Goal: Information Seeking & Learning: Learn about a topic

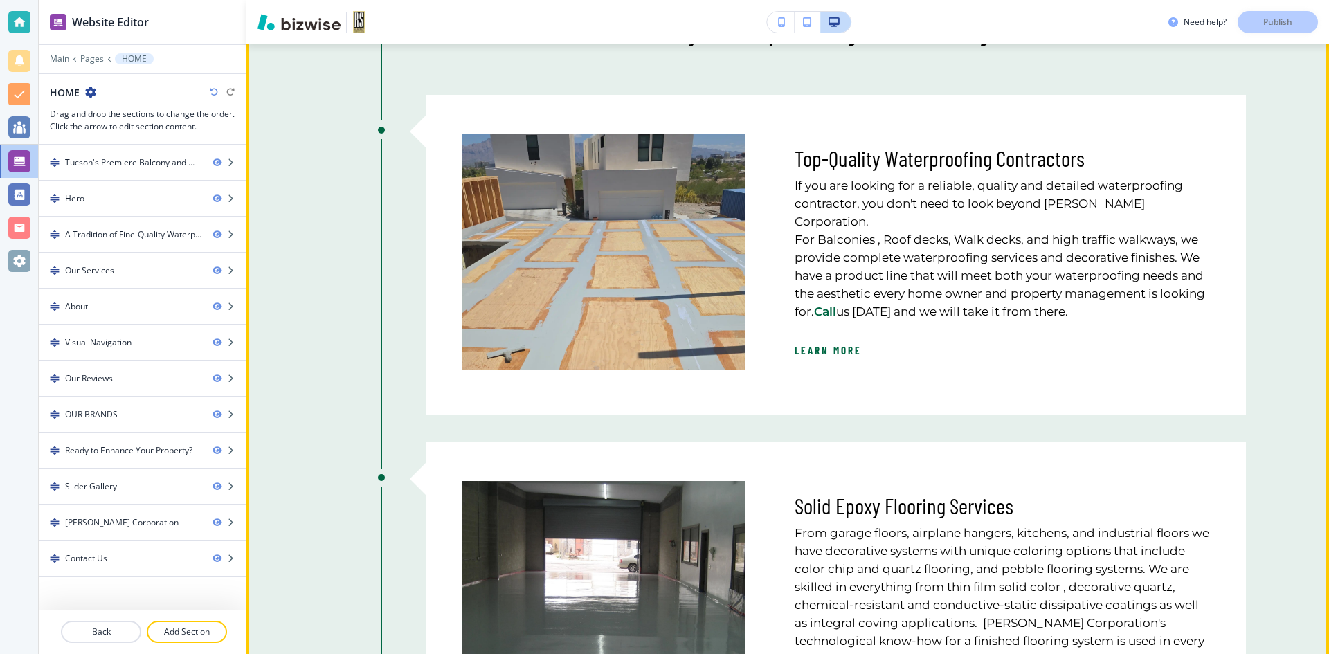
scroll to position [831, 0]
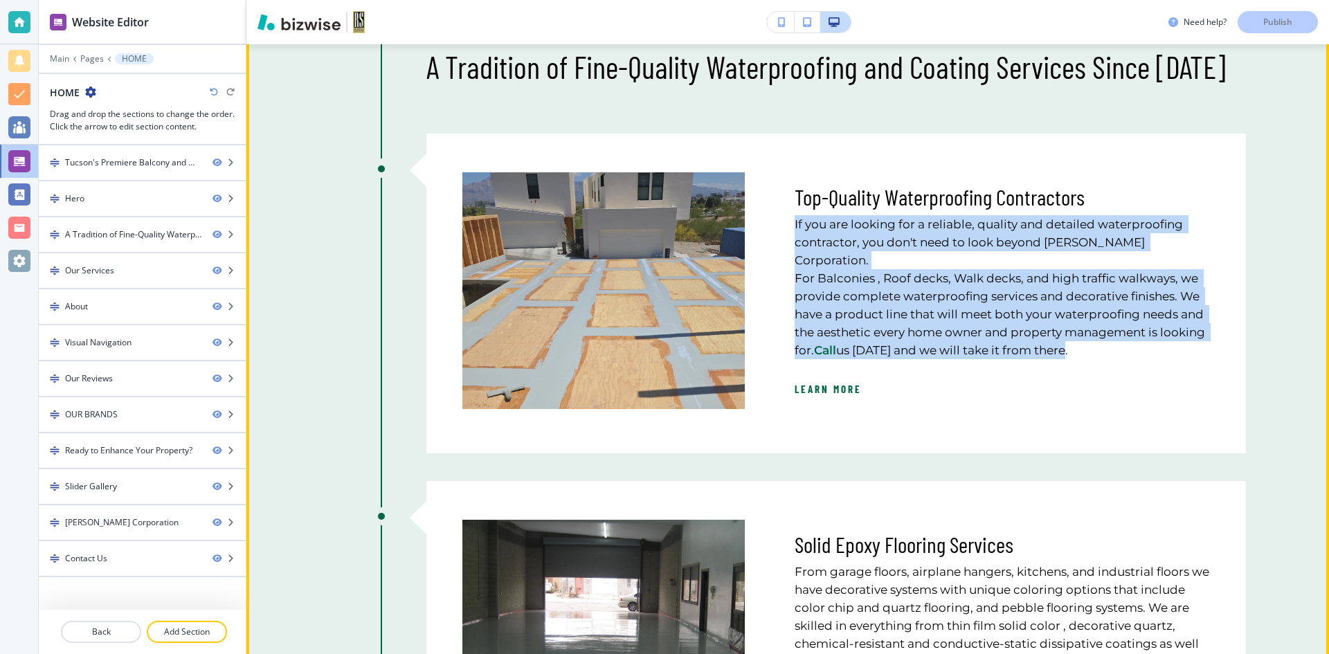
drag, startPoint x: 1112, startPoint y: 333, endPoint x: 770, endPoint y: 228, distance: 357.5
click at [770, 228] on div "Top-Quality Waterproofing Contractors If you are looking for a reliable, qualit…" at bounding box center [977, 282] width 465 height 253
copy h6 "If you are looking for a reliable, quality and detailed waterproofing contracto…"
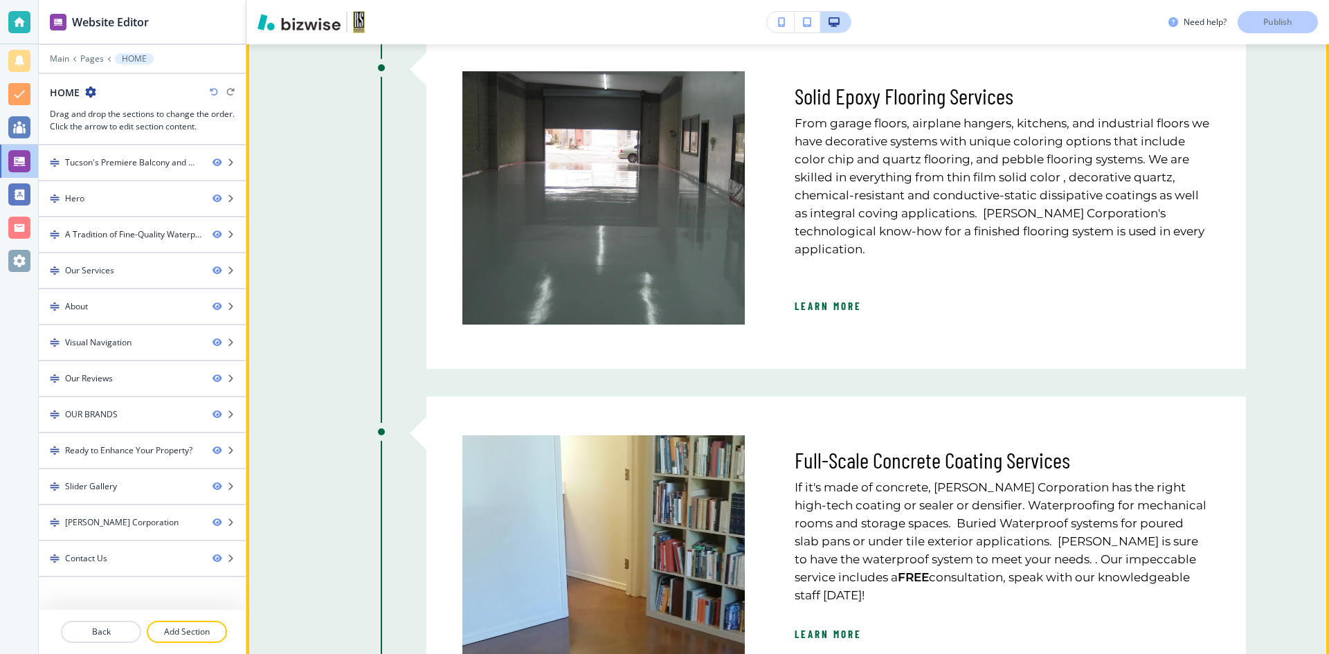
scroll to position [1177, 0]
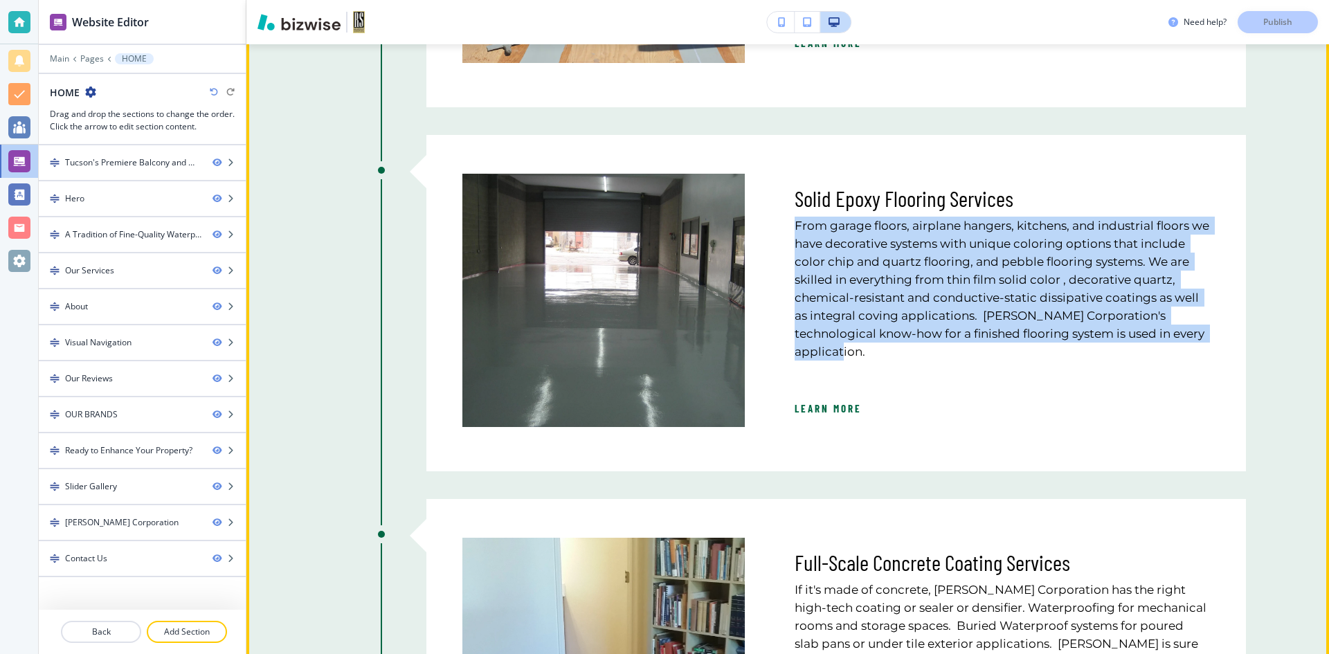
drag, startPoint x: 890, startPoint y: 350, endPoint x: 790, endPoint y: 221, distance: 163.4
click at [795, 221] on p "From garage floors, airplane hangers, kitchens, and industrial floors we have d…" at bounding box center [1002, 289] width 415 height 144
copy p "From garage floors, airplane hangers, kitchens, and industrial floors we have d…"
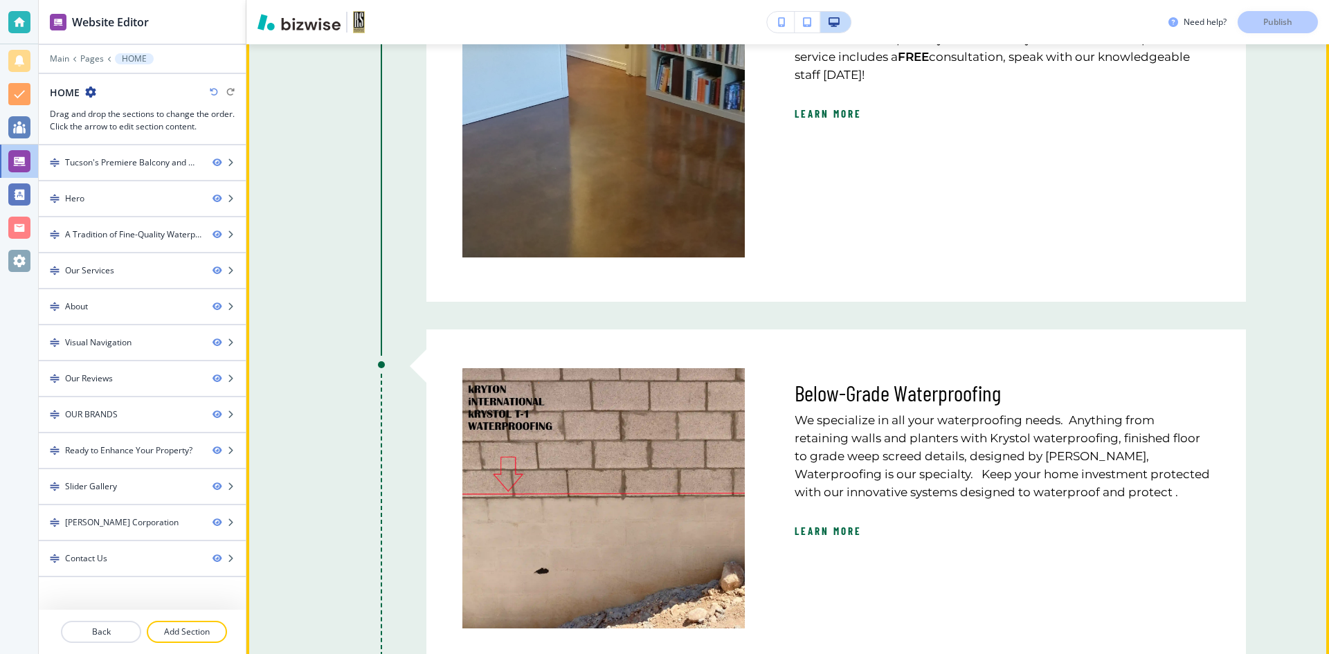
scroll to position [1938, 0]
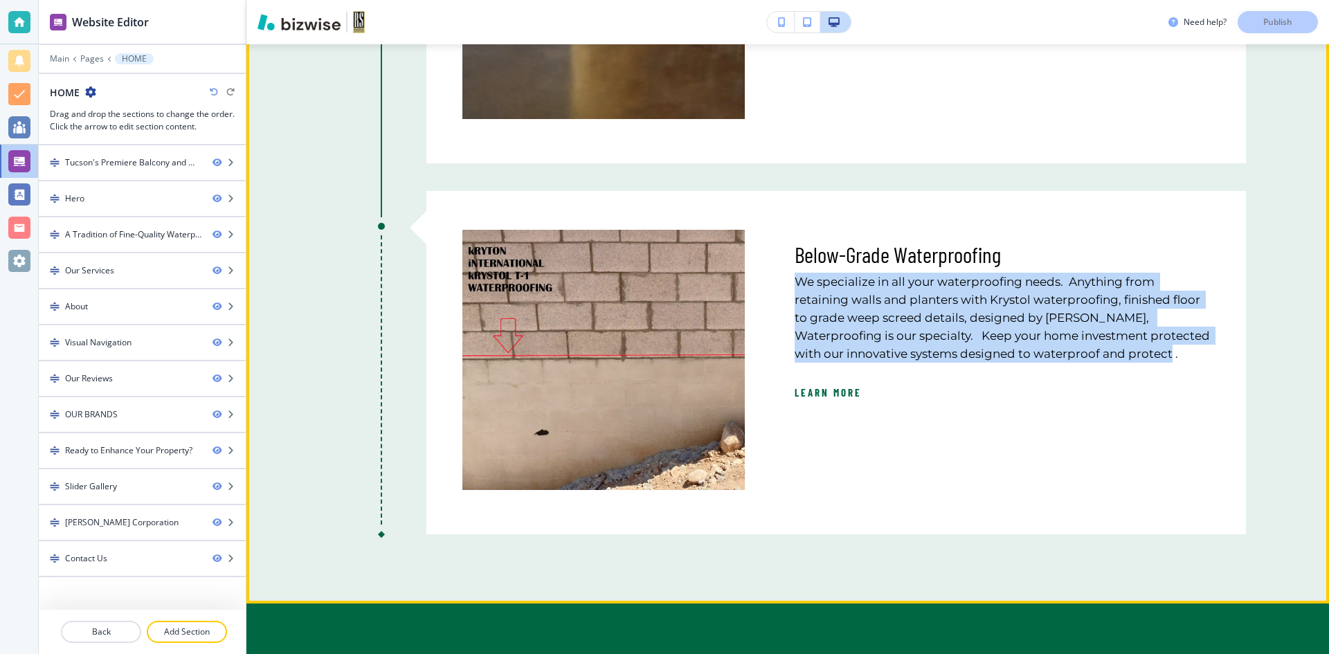
drag, startPoint x: 838, startPoint y: 365, endPoint x: 786, endPoint y: 271, distance: 107.5
click at [786, 271] on div "Below-Grade Waterproofing We specialize in all your waterproofing needs. Anythi…" at bounding box center [977, 351] width 465 height 277
copy p "We specialize in all your waterproofing needs. Anything from retaining walls an…"
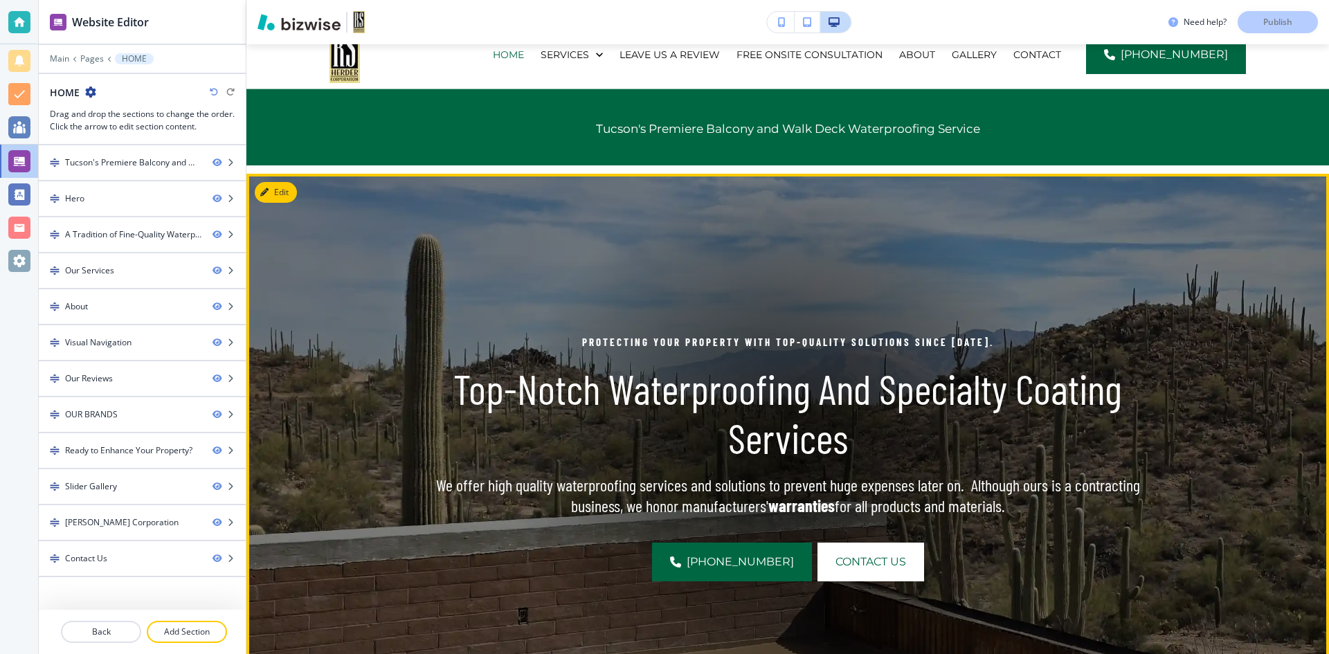
scroll to position [0, 0]
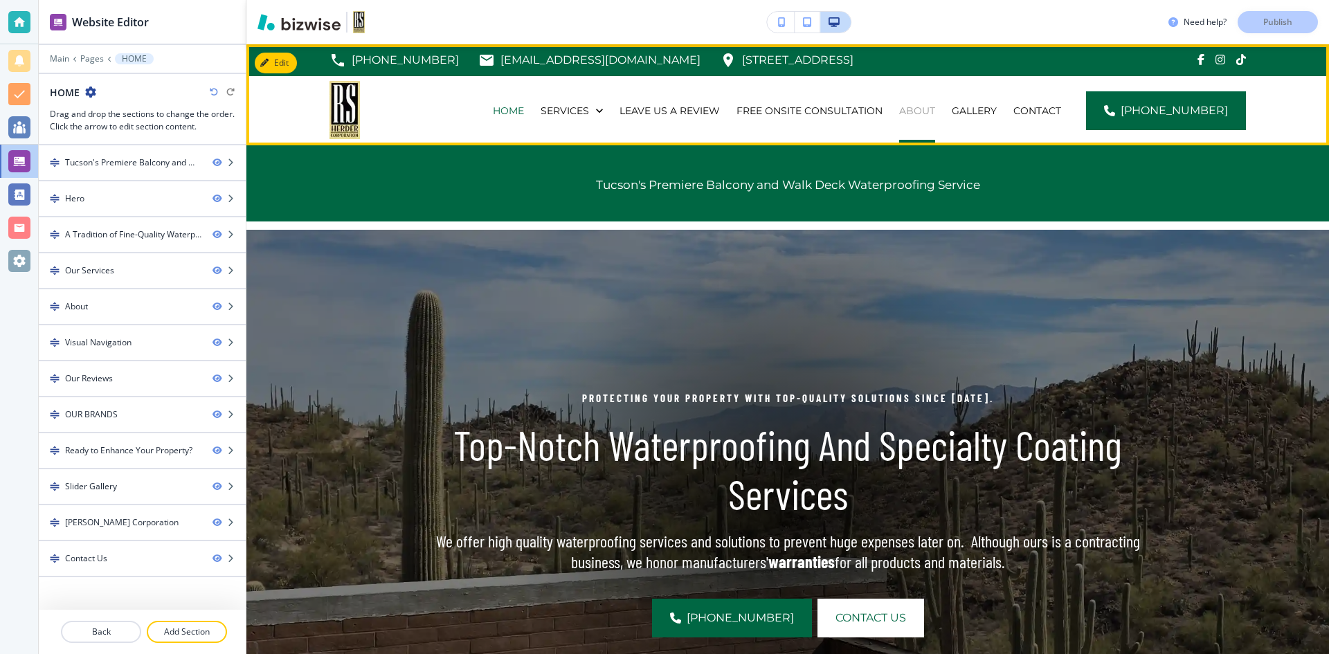
click at [935, 110] on p "ABOUT" at bounding box center [917, 111] width 36 height 14
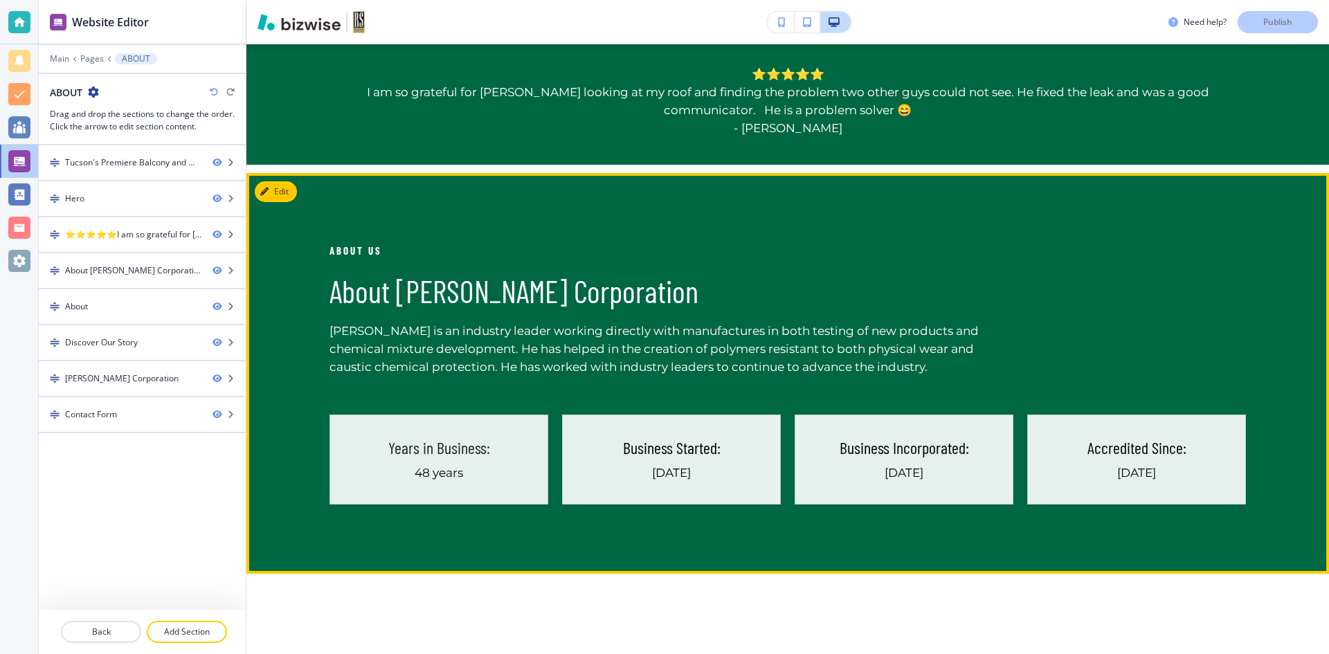
scroll to position [831, 0]
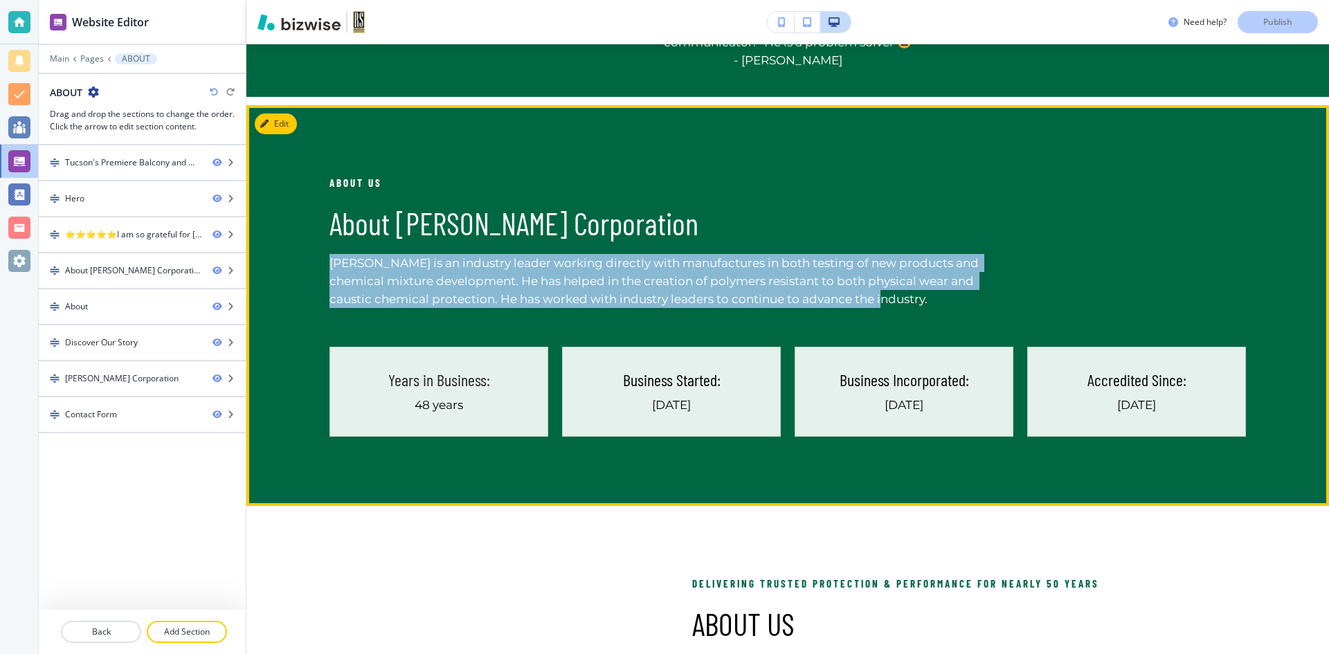
drag, startPoint x: 883, startPoint y: 300, endPoint x: 318, endPoint y: 253, distance: 566.1
click at [318, 253] on div "About Us About [PERSON_NAME] Corporation [PERSON_NAME] is an industry leader wo…" at bounding box center [787, 305] width 1083 height 401
copy p "[PERSON_NAME] is an industry leader working directly with manufactures in both …"
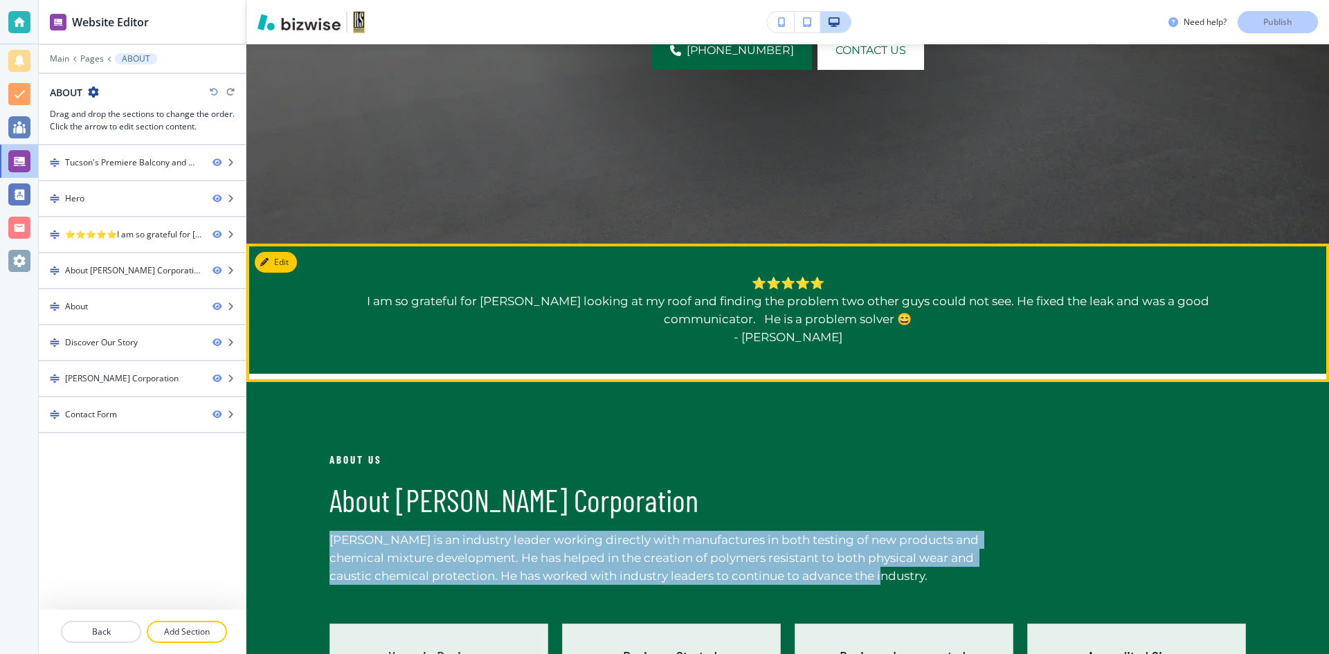
scroll to position [346, 0]
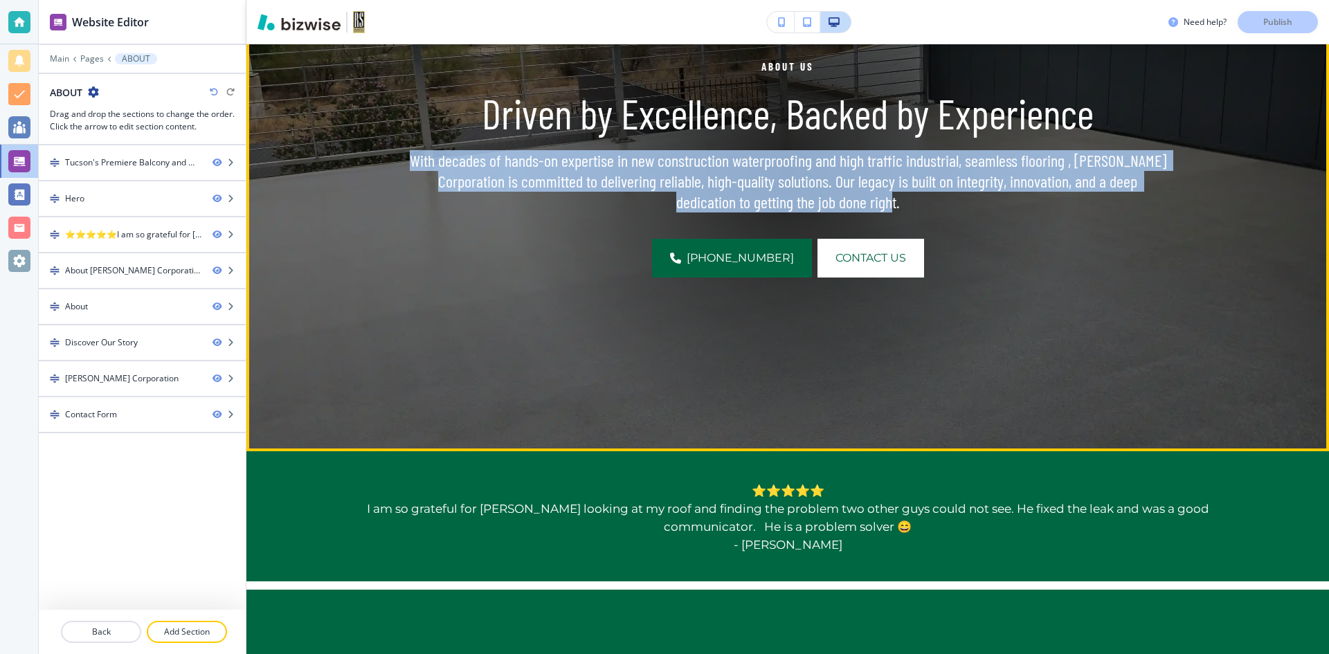
drag, startPoint x: 893, startPoint y: 203, endPoint x: 417, endPoint y: 148, distance: 478.6
click at [417, 148] on div "About Us Driven by Excellence, Backed by Experience With decades of hands-on ex…" at bounding box center [787, 167] width 759 height 219
copy p "With decades of hands-on expertise in new construction waterproofing and high t…"
